Goal: Task Accomplishment & Management: Use online tool/utility

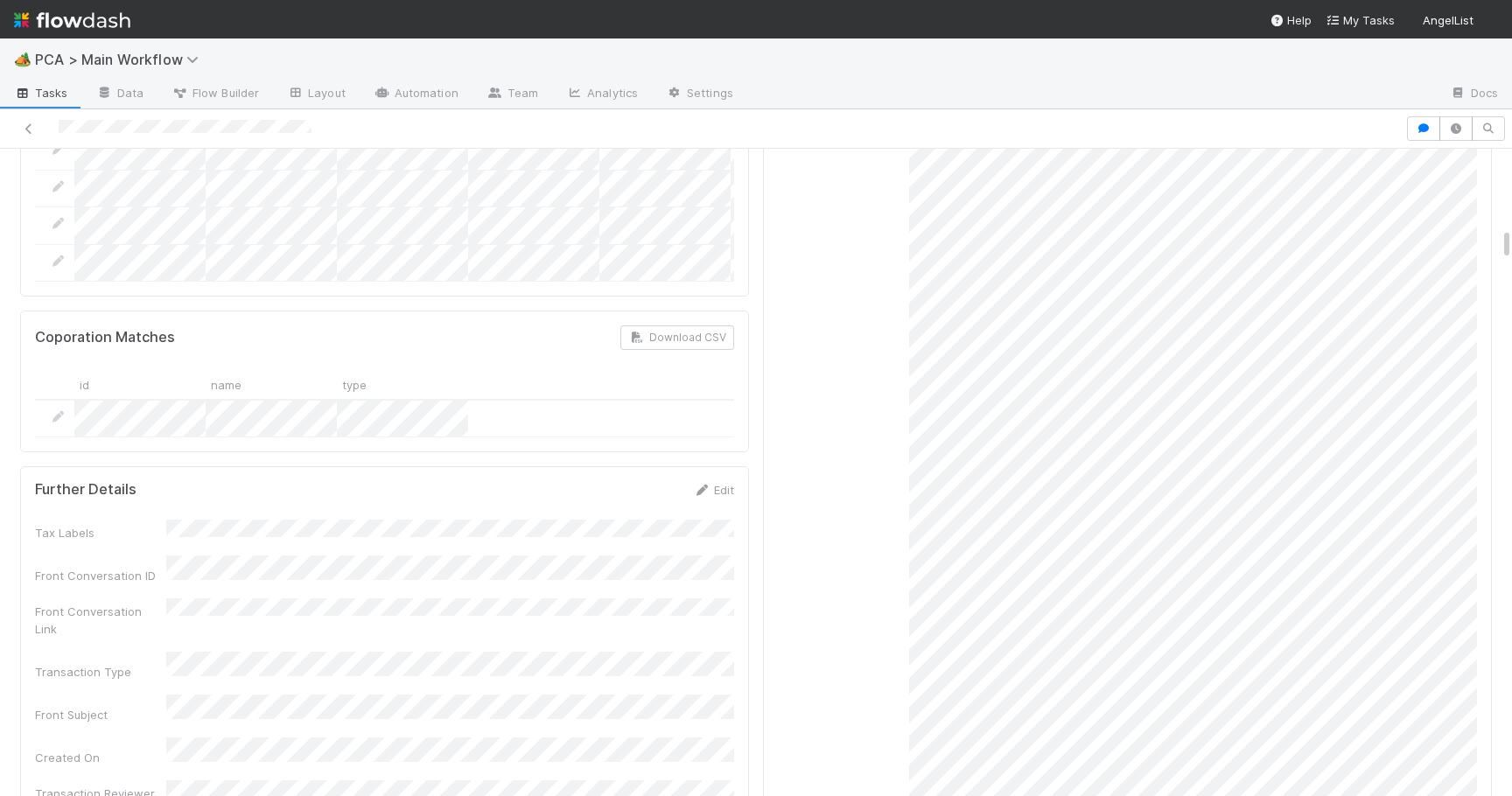
scroll to position [1803, 0]
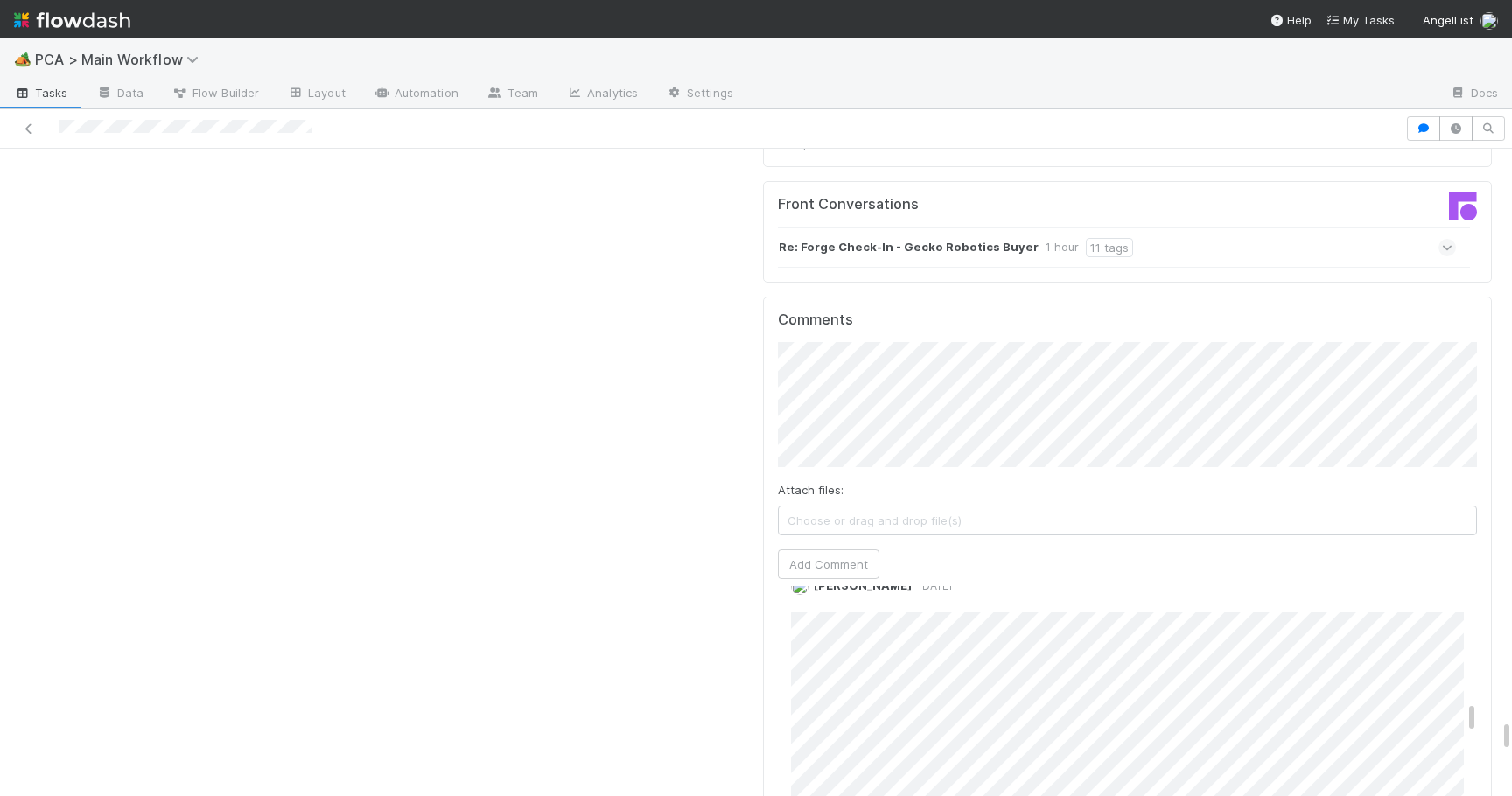
scroll to position [12816, 0]
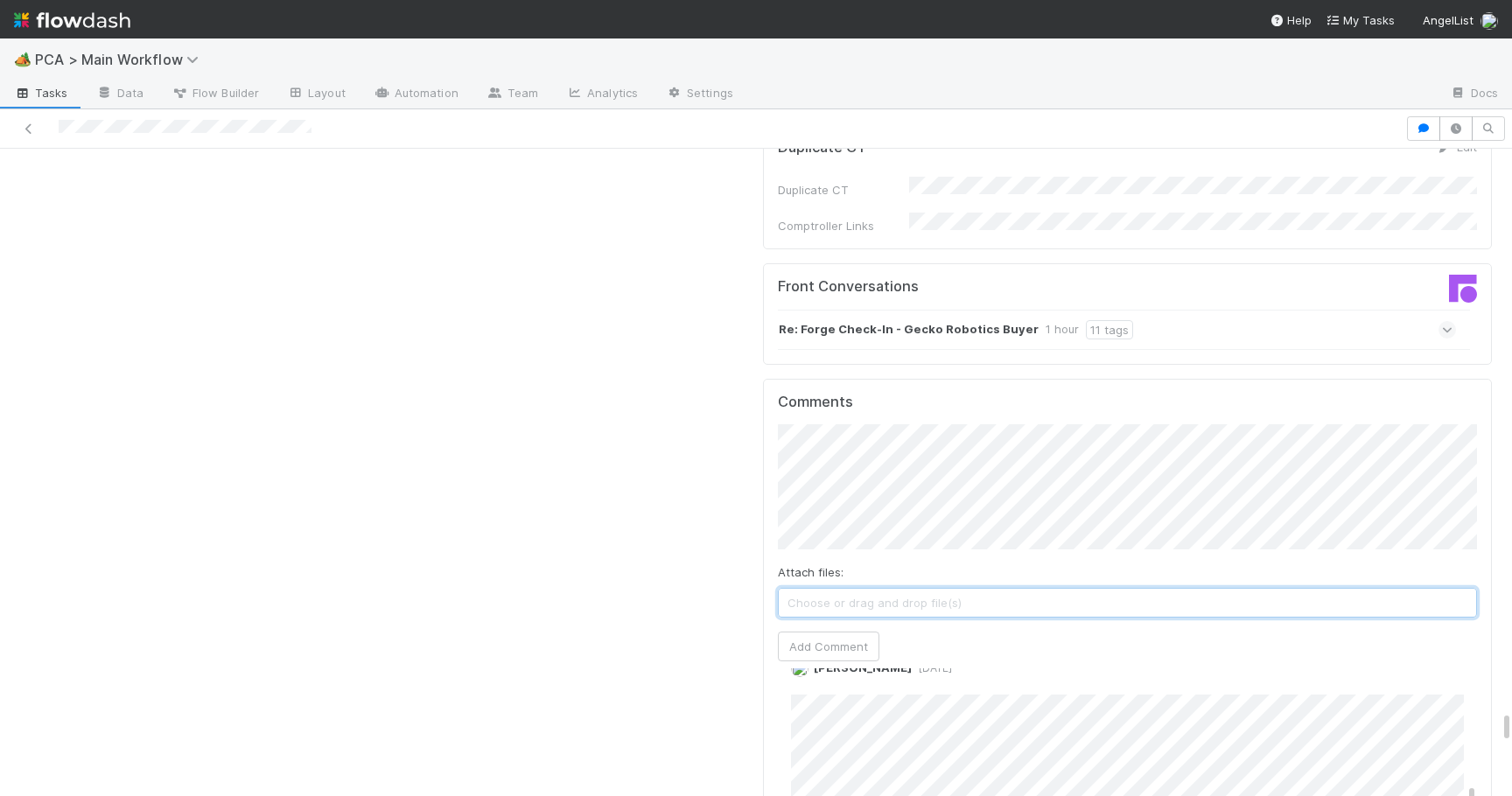
click at [922, 589] on span "Choose or drag and drop file(s)" at bounding box center [1128, 602] width 698 height 28
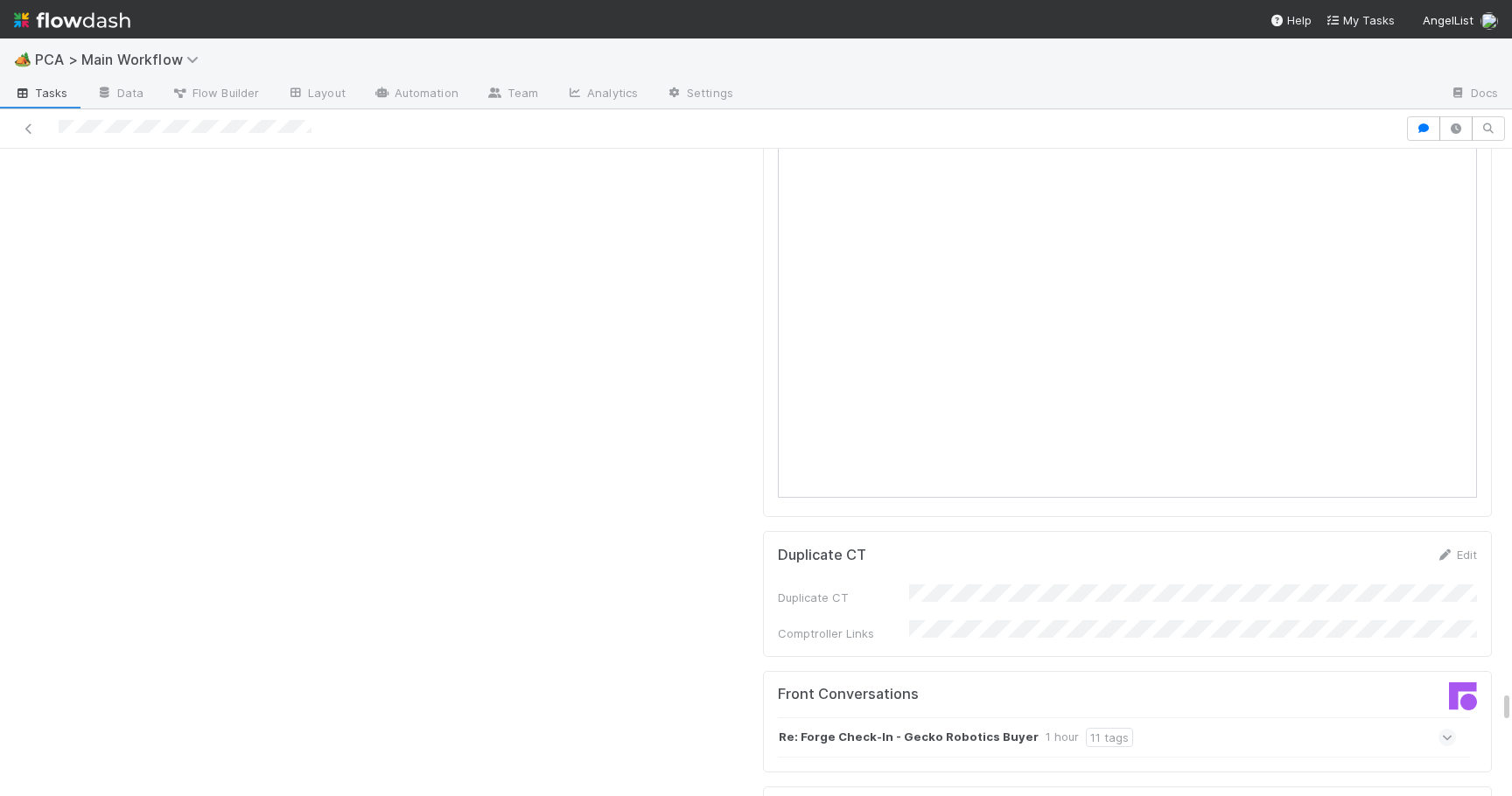
scroll to position [12626, 0]
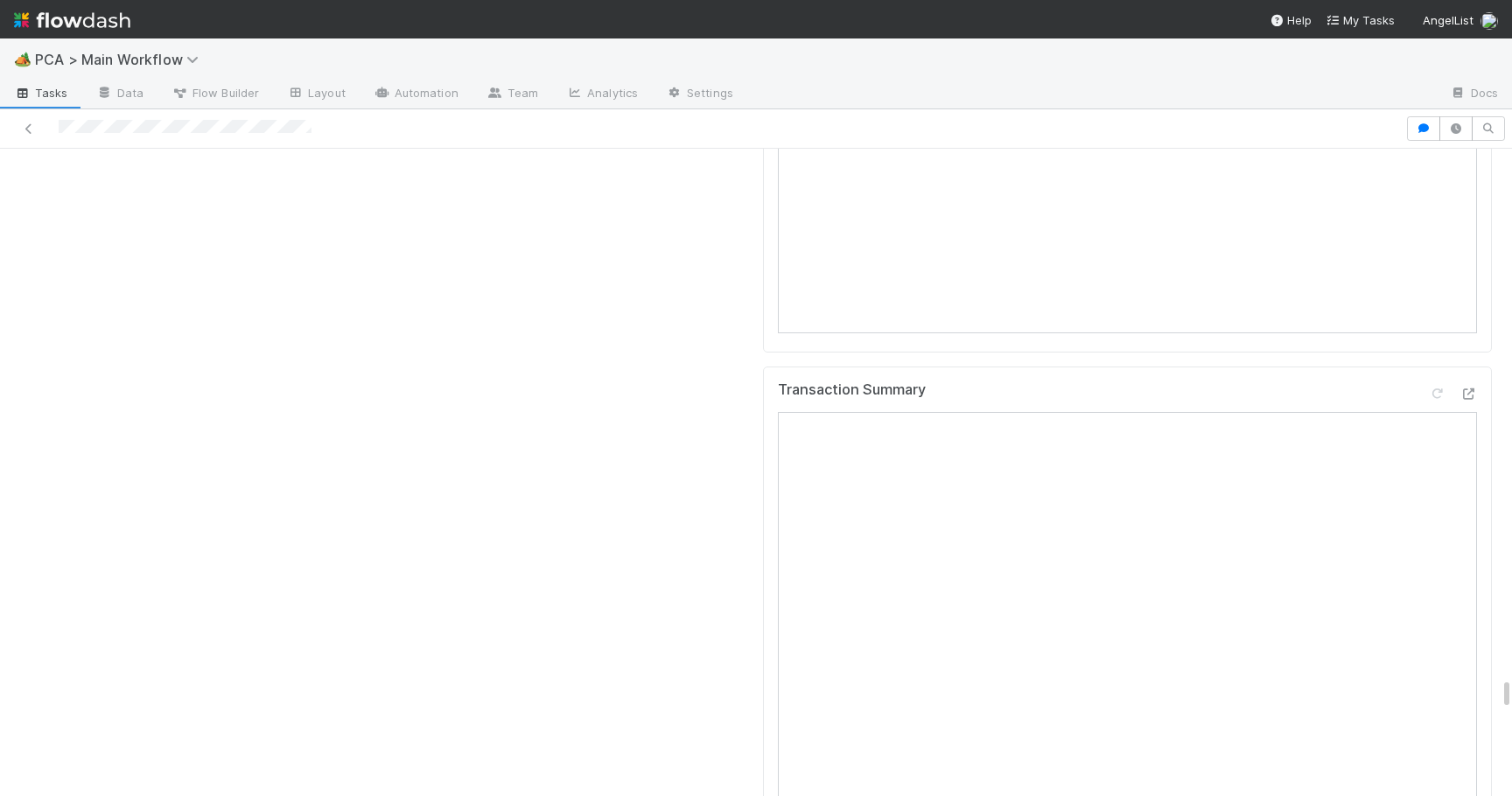
scroll to position [12039, 0]
click at [1472, 406] on icon at bounding box center [1468, 412] width 17 height 11
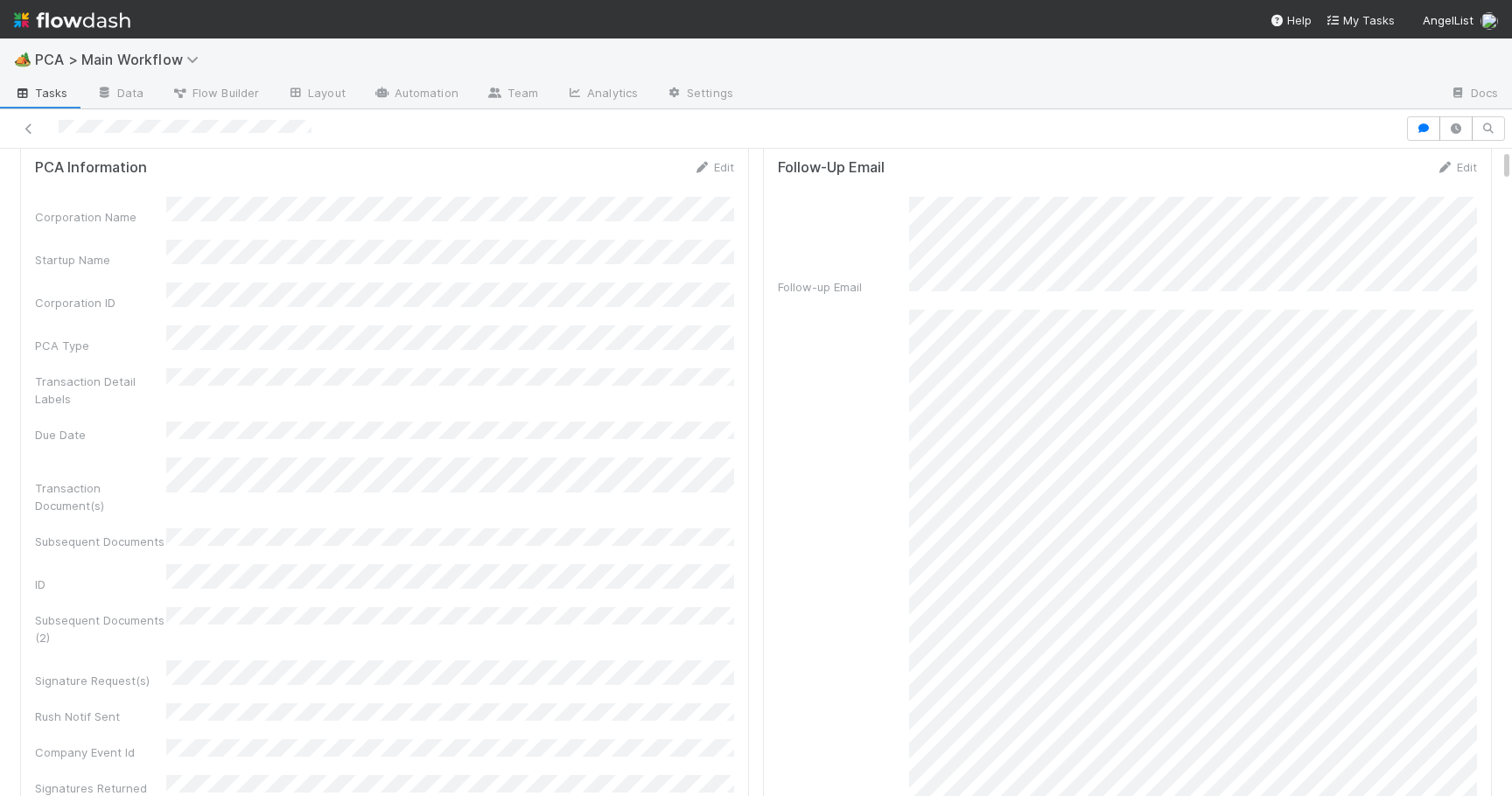
scroll to position [0, 0]
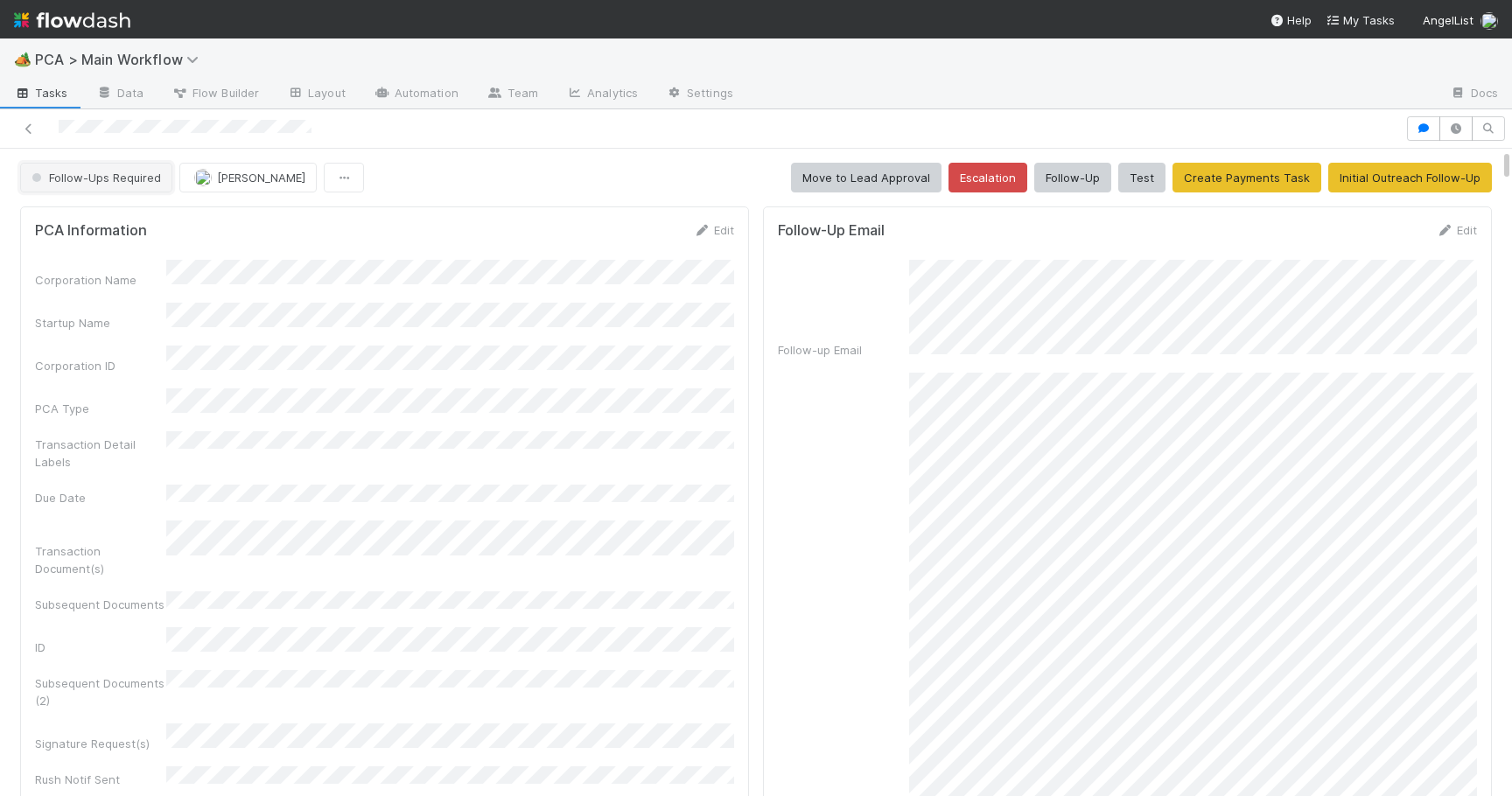
click at [137, 181] on span "Follow-Ups Required" at bounding box center [94, 178] width 133 height 14
click at [136, 220] on div "Lead Approval" at bounding box center [138, 221] width 247 height 32
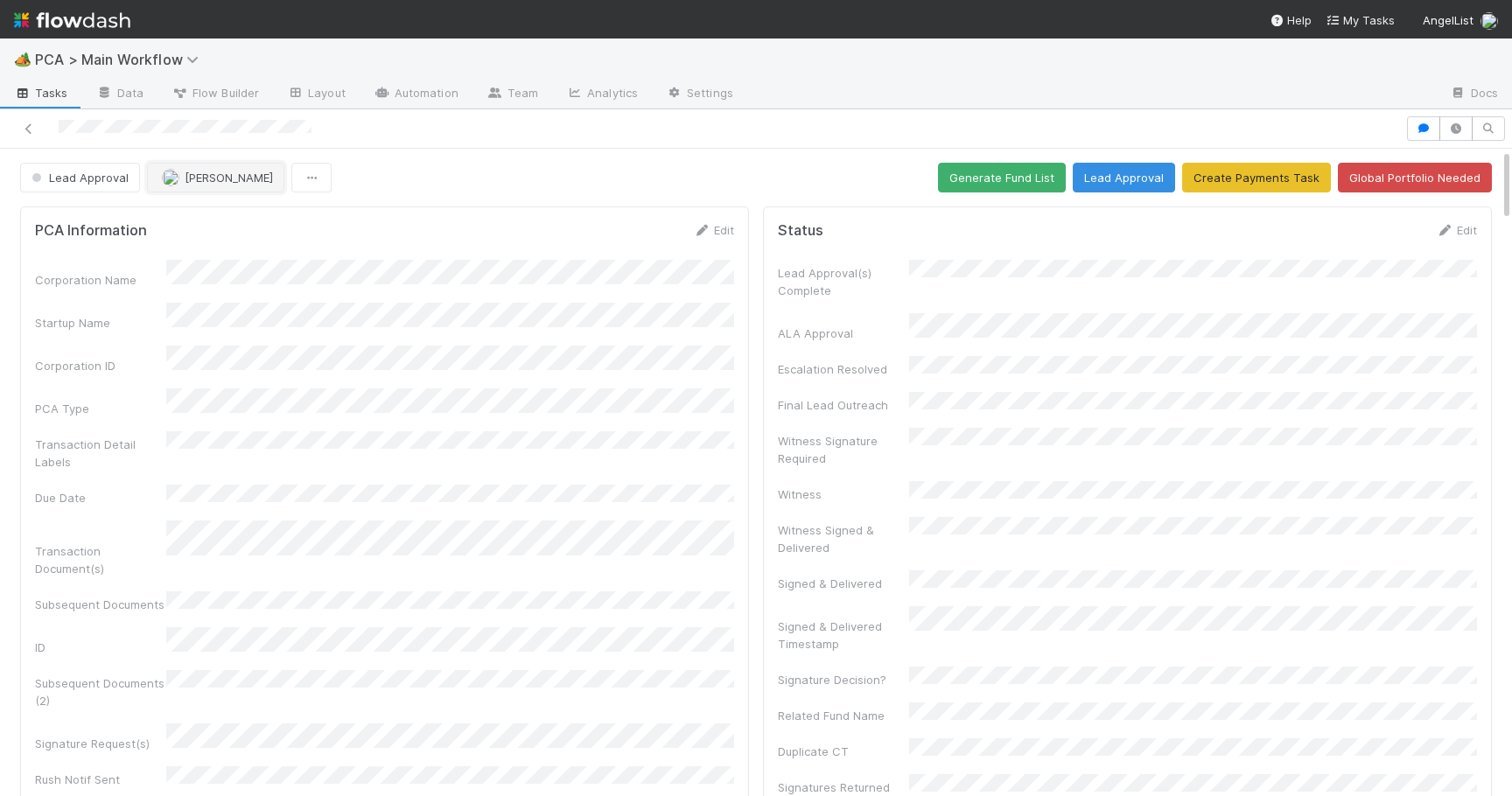
click at [204, 181] on span "[PERSON_NAME]" at bounding box center [228, 178] width 88 height 14
click at [206, 218] on span "[PERSON_NAME]" at bounding box center [215, 221] width 88 height 14
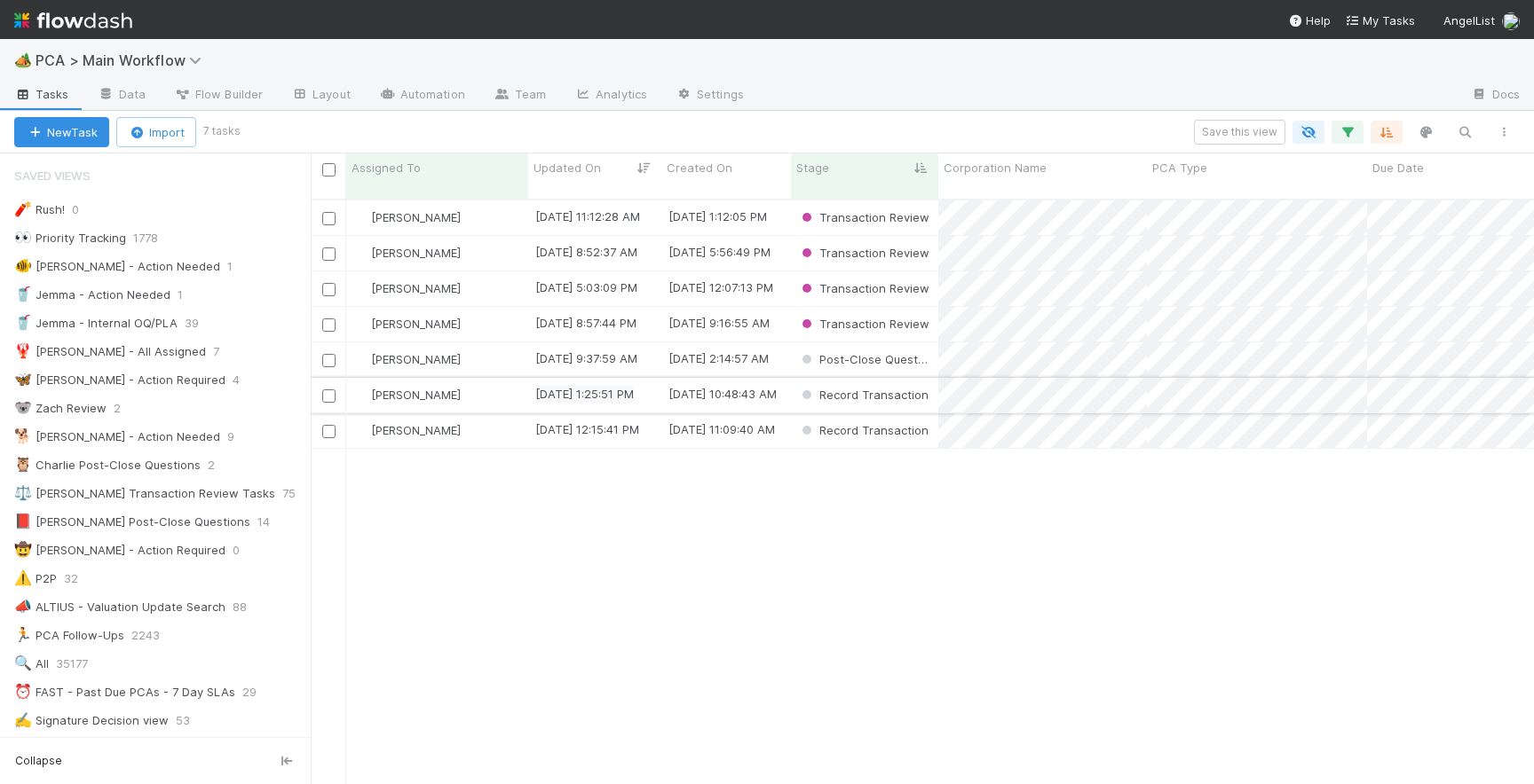
scroll to position [599, 1224]
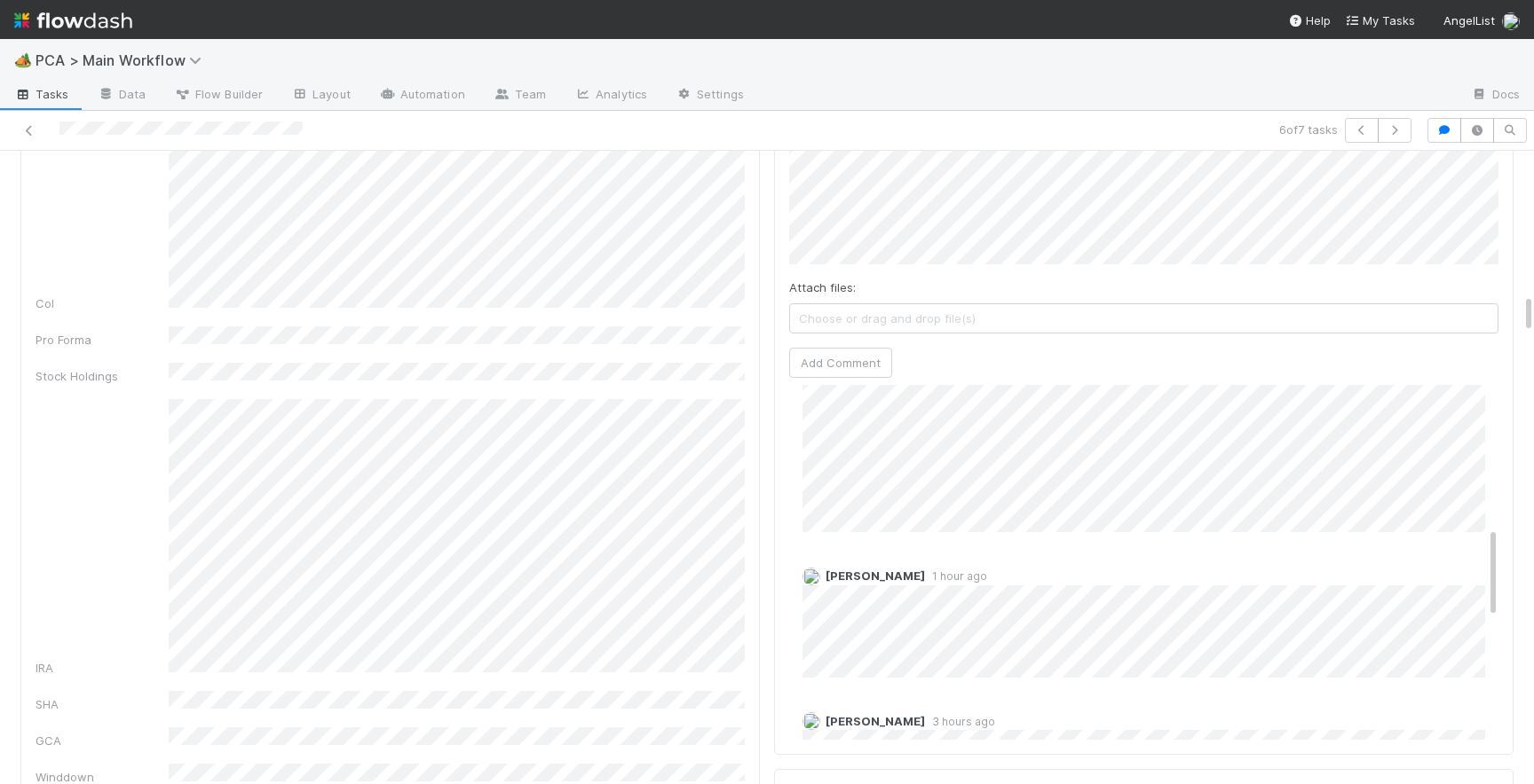
scroll to position [498, 0]
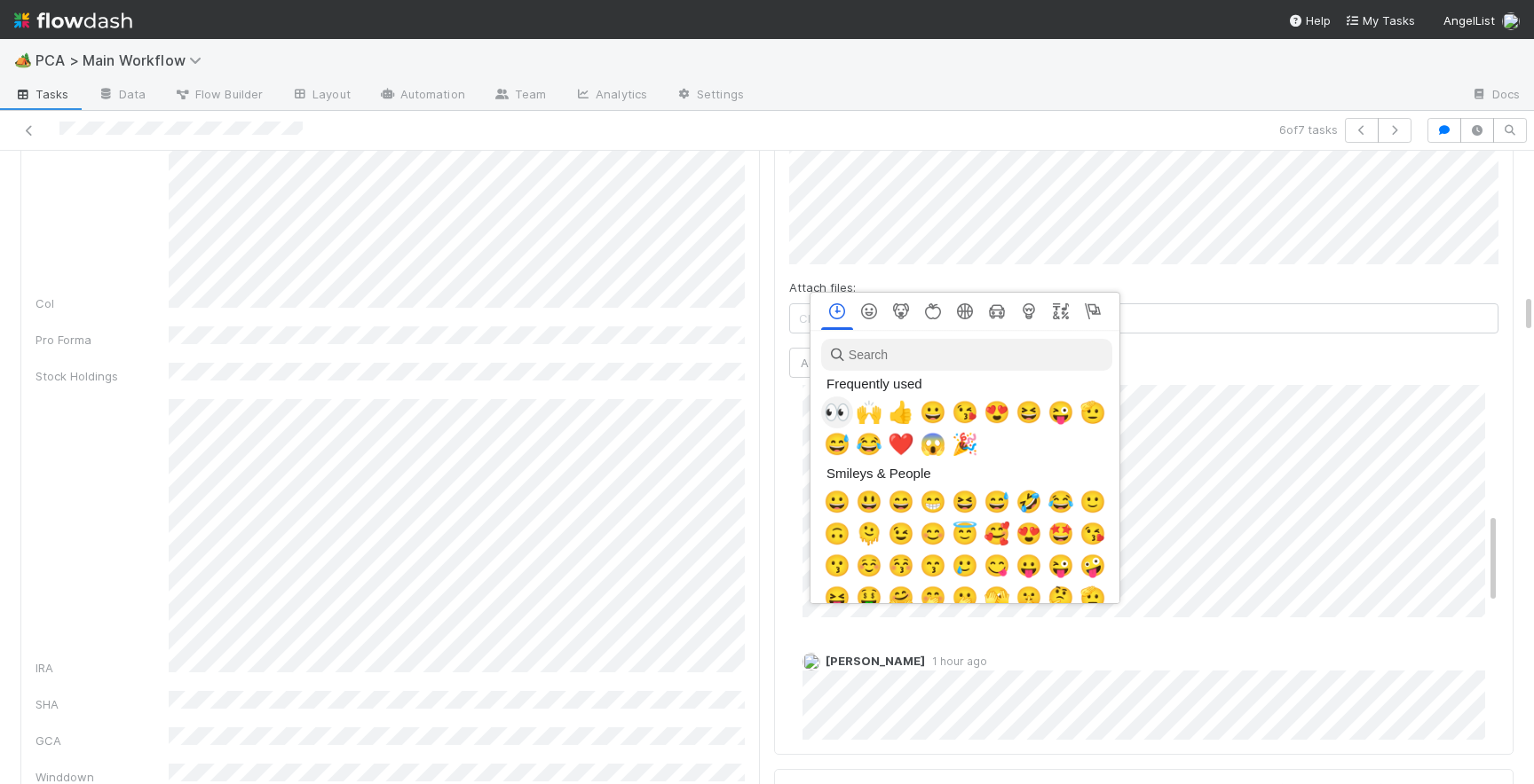
click at [827, 413] on span "👀" at bounding box center [837, 413] width 26 height 25
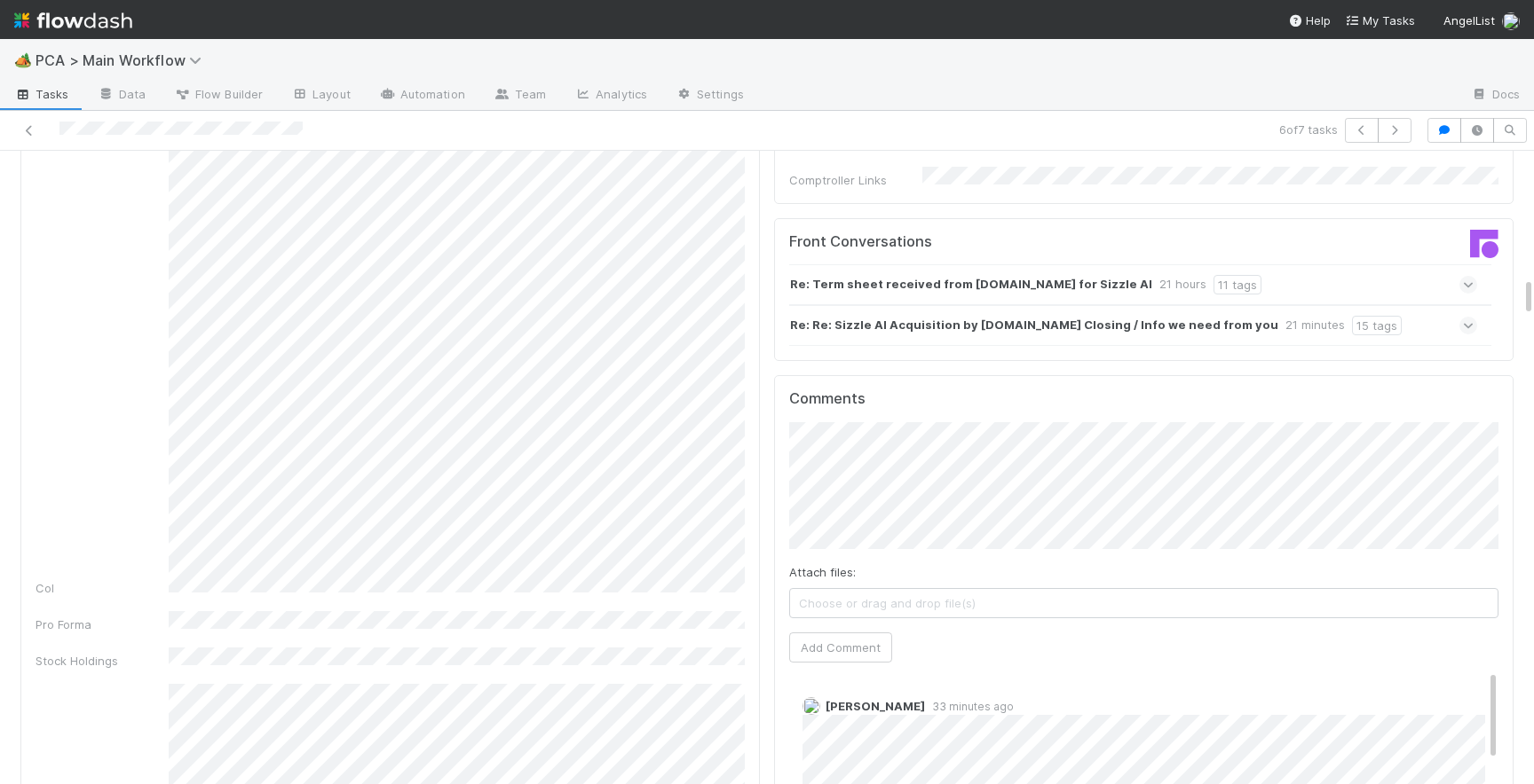
scroll to position [1912, 0]
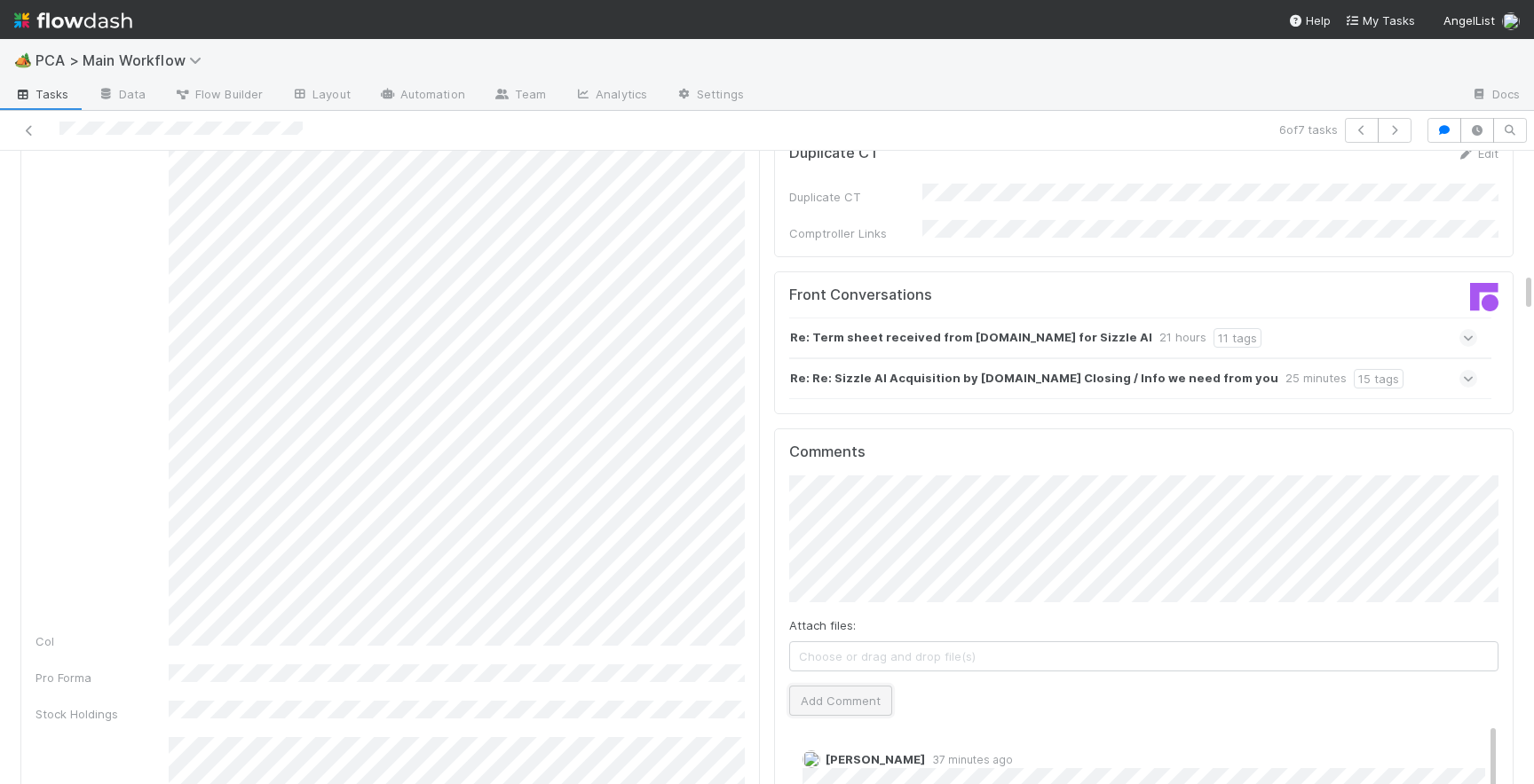
click at [822, 686] on button "Add Comment" at bounding box center [841, 701] width 103 height 30
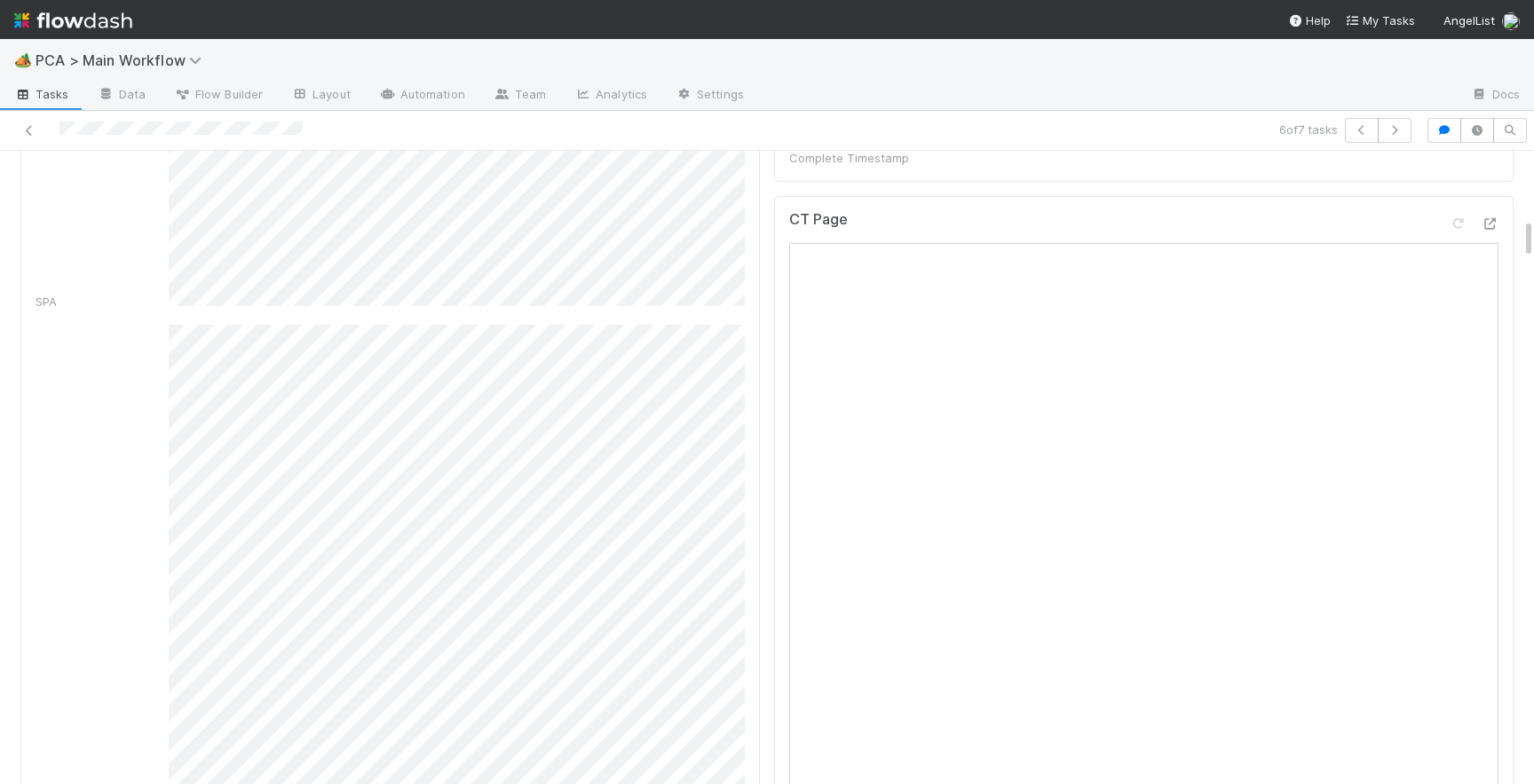
scroll to position [1016, 0]
click at [1494, 258] on icon at bounding box center [1489, 264] width 17 height 12
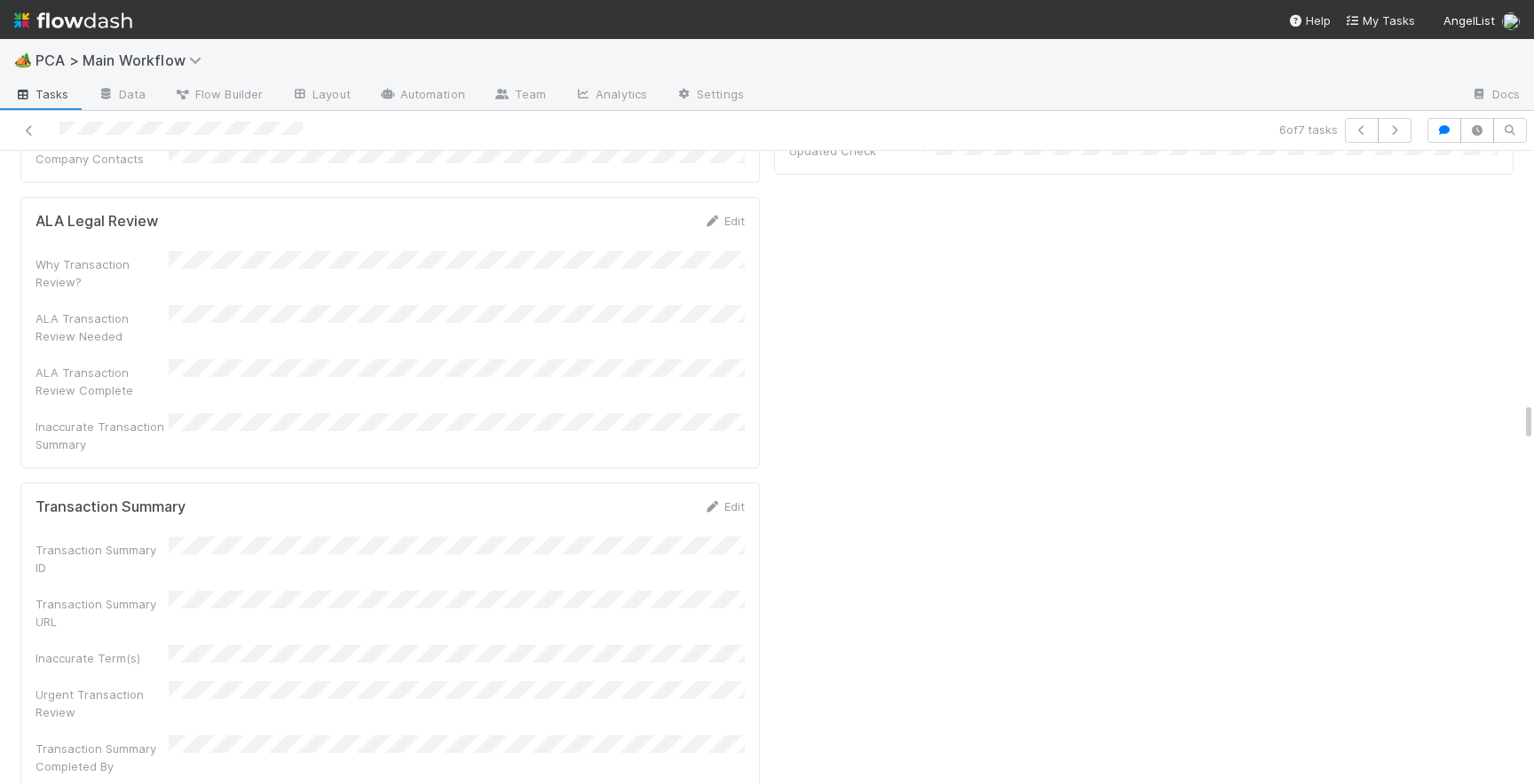
scroll to position [3971, 0]
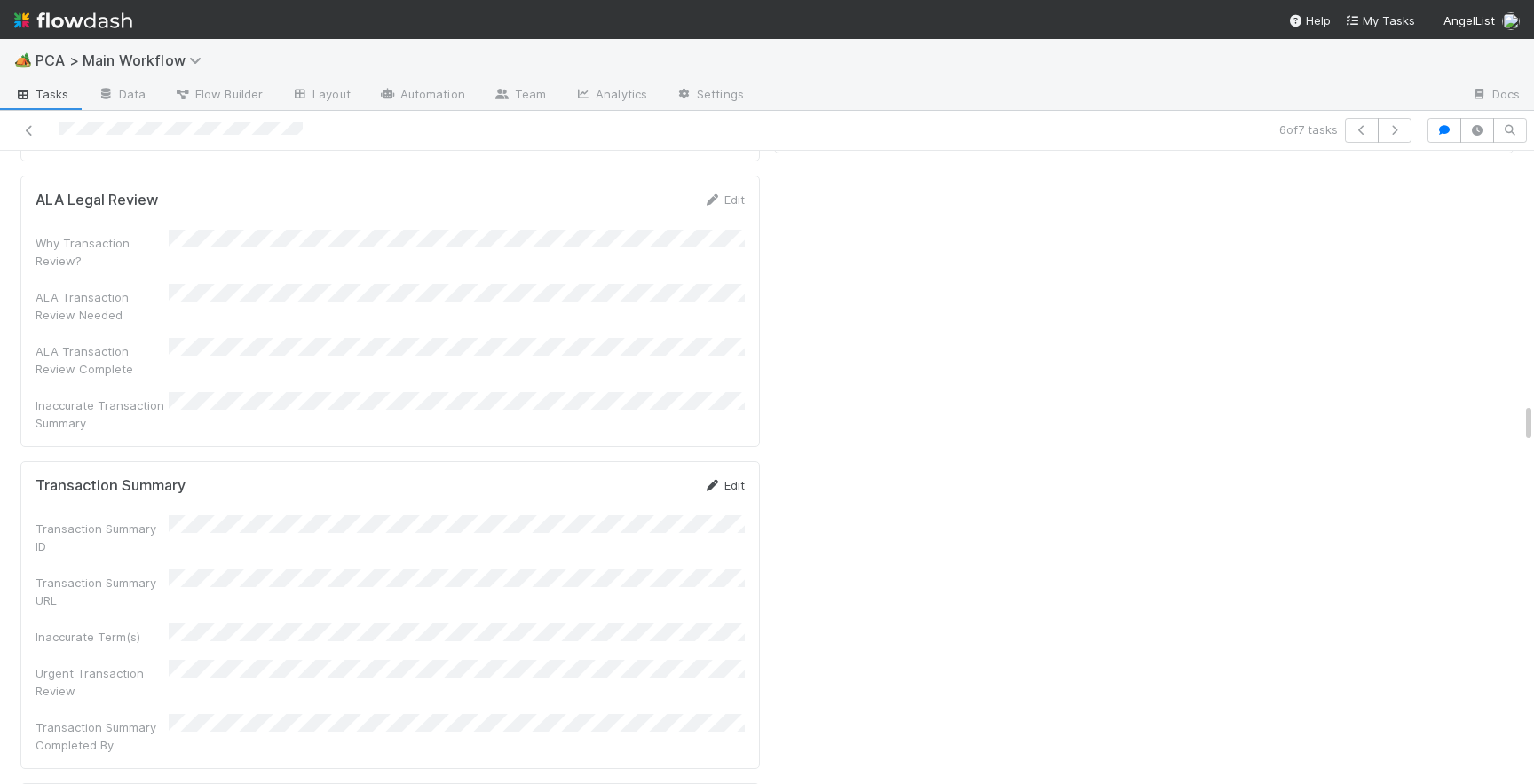
click at [735, 477] on div "Edit" at bounding box center [723, 486] width 42 height 17
click at [736, 478] on link "Edit" at bounding box center [723, 485] width 42 height 15
click at [265, 528] on div "Transaction Summary ID Transaction Summary URL Inaccurate Term(s) Urgent Transa…" at bounding box center [391, 673] width 710 height 289
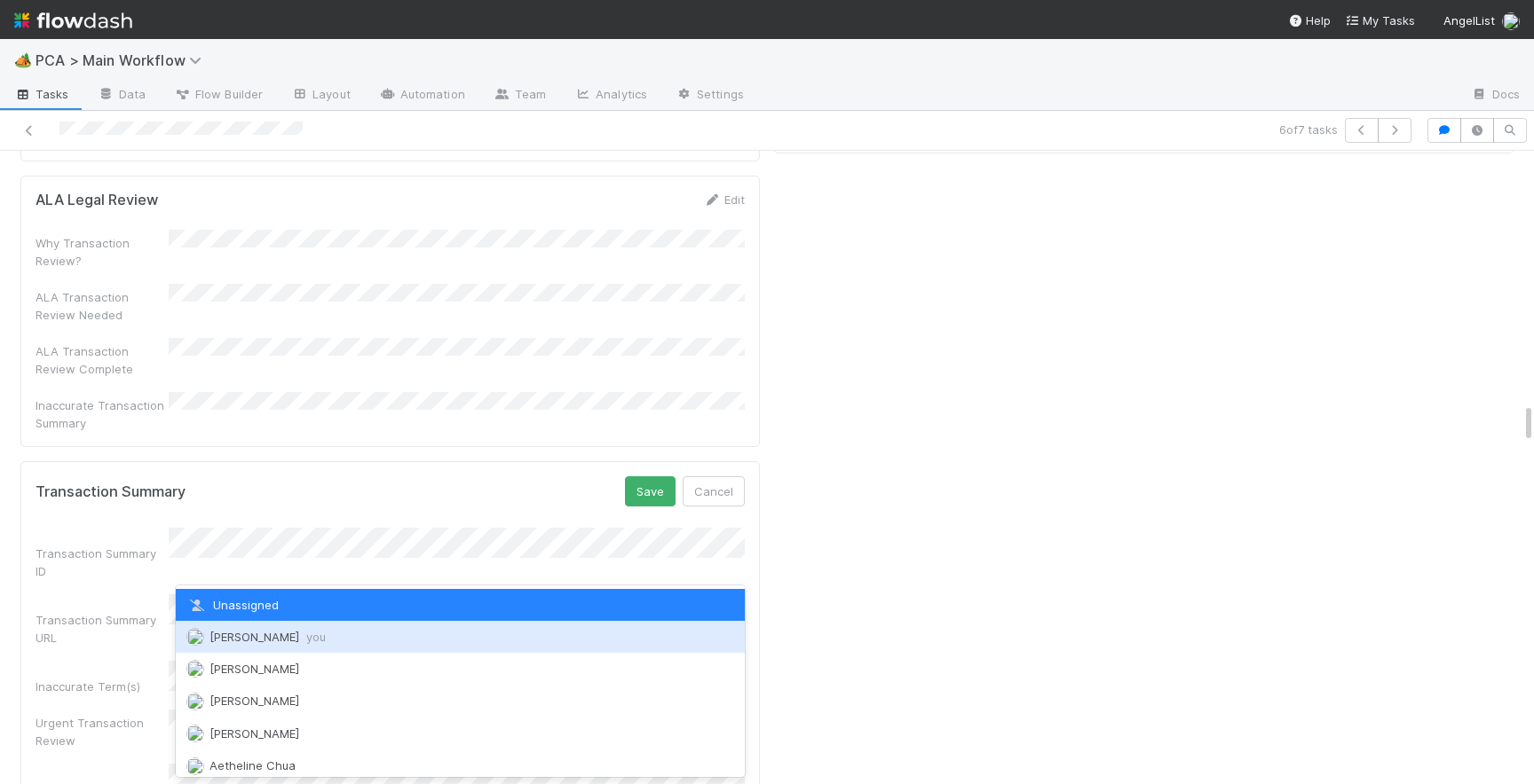
click at [232, 632] on span "[PERSON_NAME] you" at bounding box center [268, 637] width 116 height 15
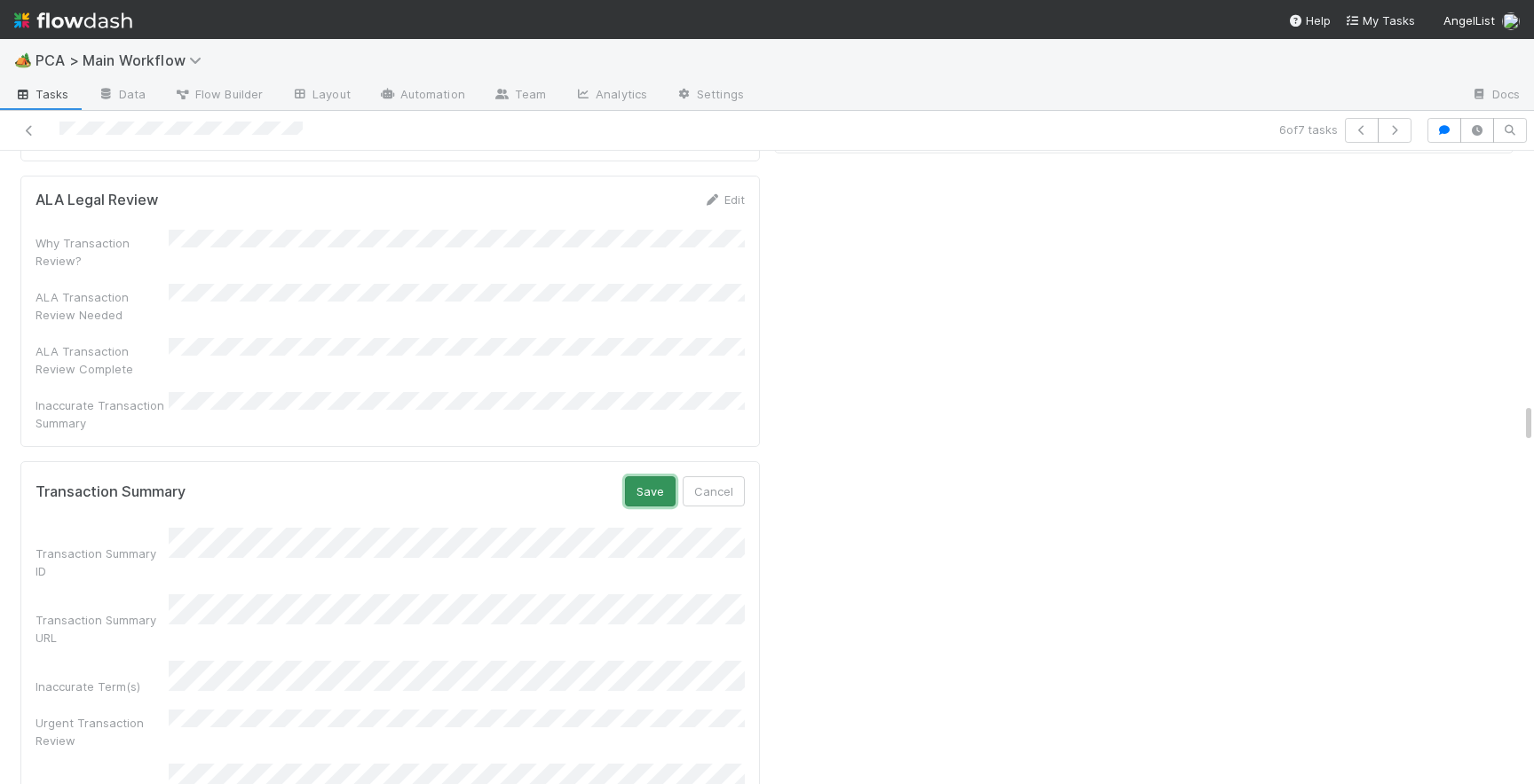
click at [646, 477] on button "Save" at bounding box center [651, 491] width 50 height 30
